Goal: Navigation & Orientation: Find specific page/section

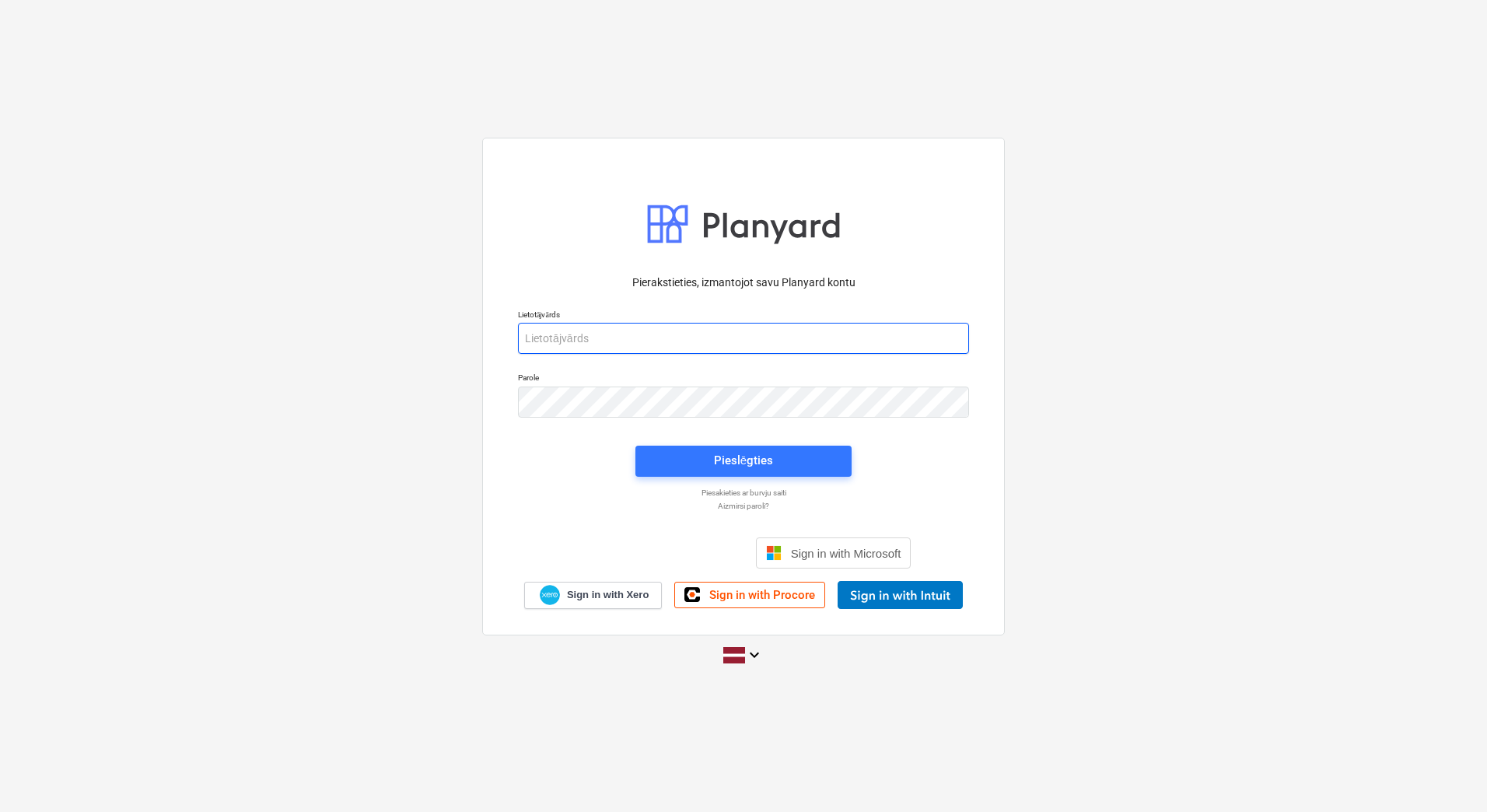
type input "[PERSON_NAME][EMAIL_ADDRESS][DOMAIN_NAME]"
click at [747, 488] on p "Piesakieties ar burvju saiti" at bounding box center [744, 492] width 467 height 10
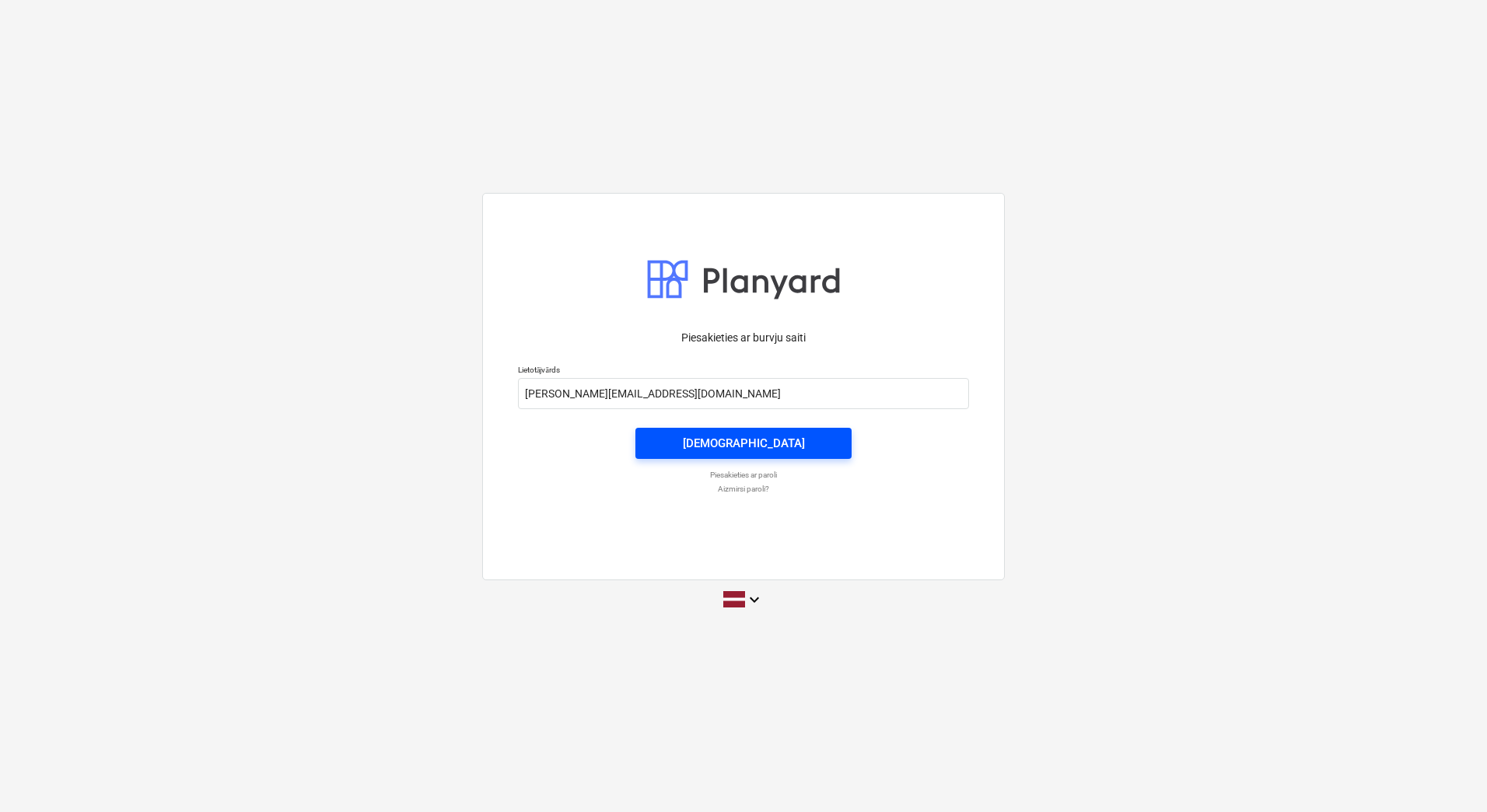
click at [744, 456] on button "[DEMOGRAPHIC_DATA]" at bounding box center [744, 443] width 216 height 31
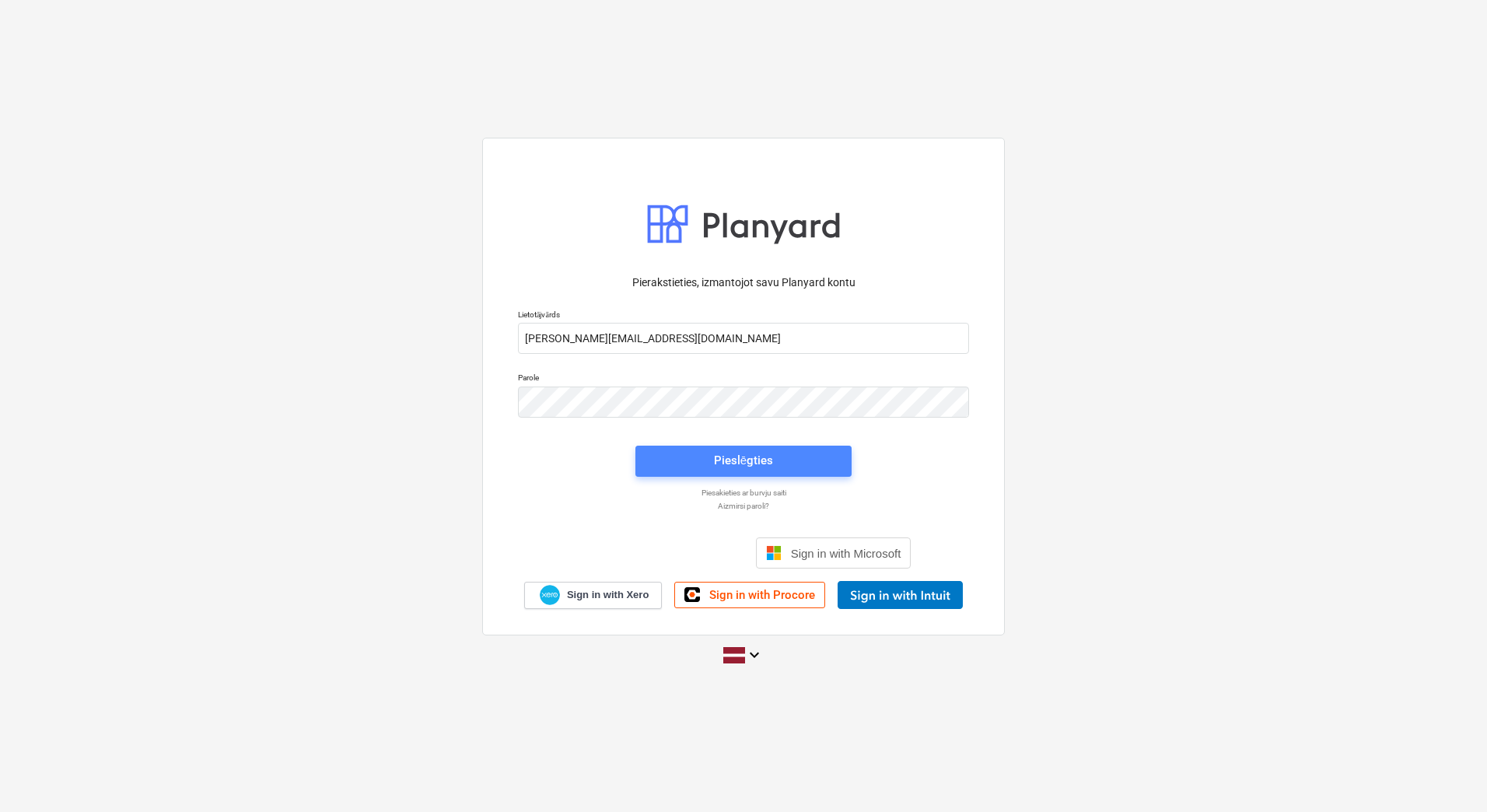
click at [704, 459] on span "Pieslēgties" at bounding box center [744, 460] width 179 height 20
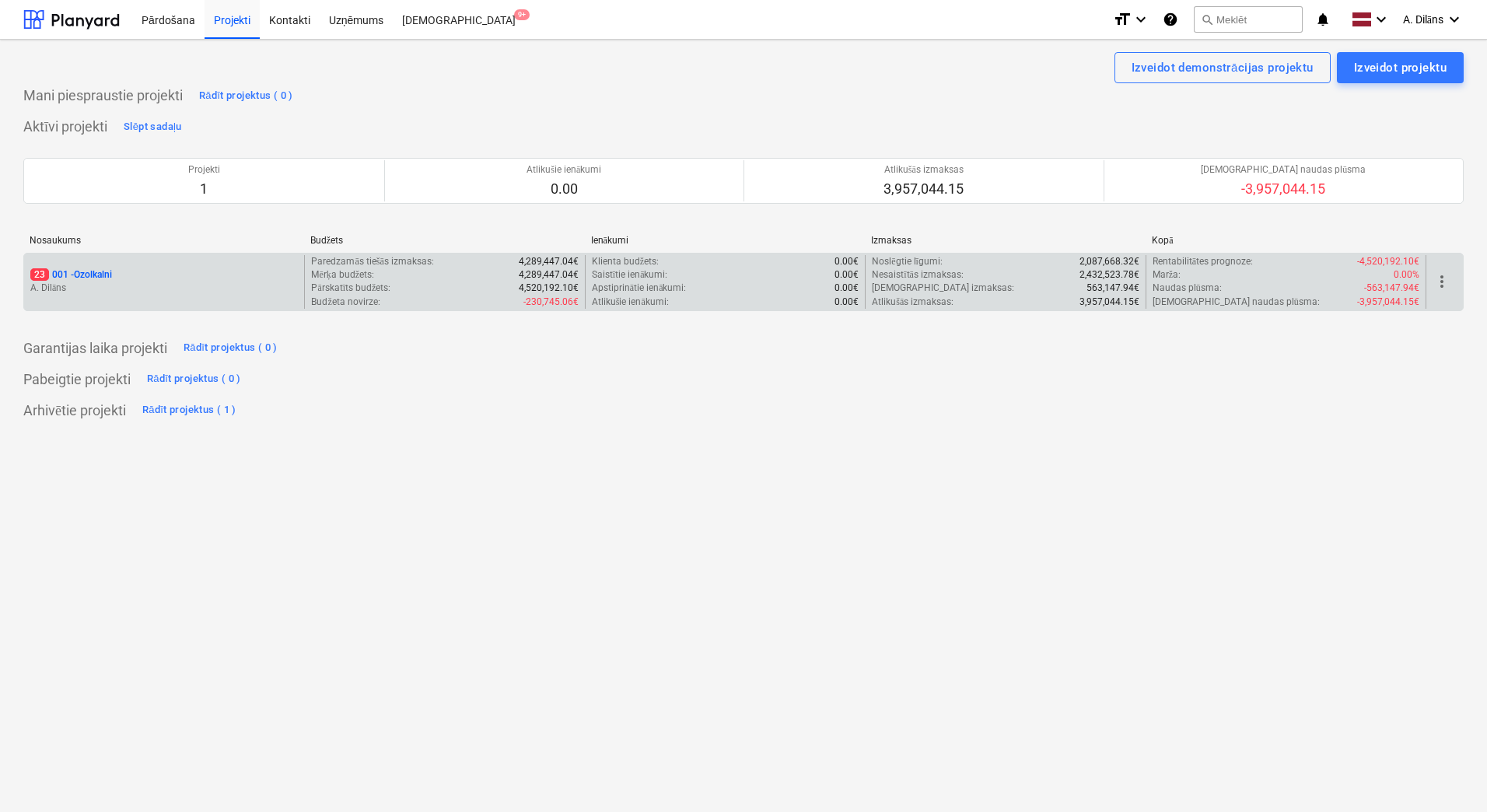
click at [225, 278] on div "23 001 - Ozolkalni" at bounding box center [164, 275] width 268 height 14
